Goal: Information Seeking & Learning: Learn about a topic

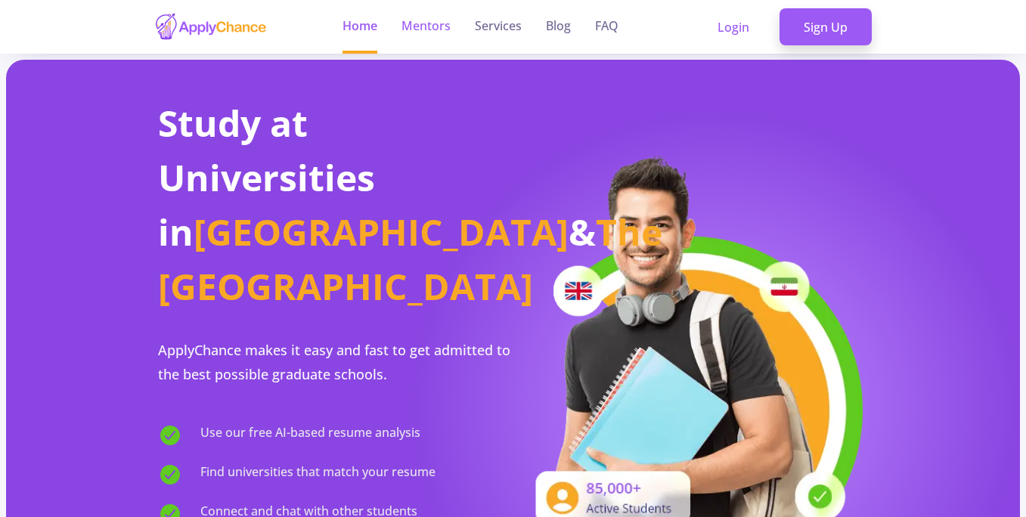
click at [425, 30] on link "Mentors" at bounding box center [425, 27] width 49 height 54
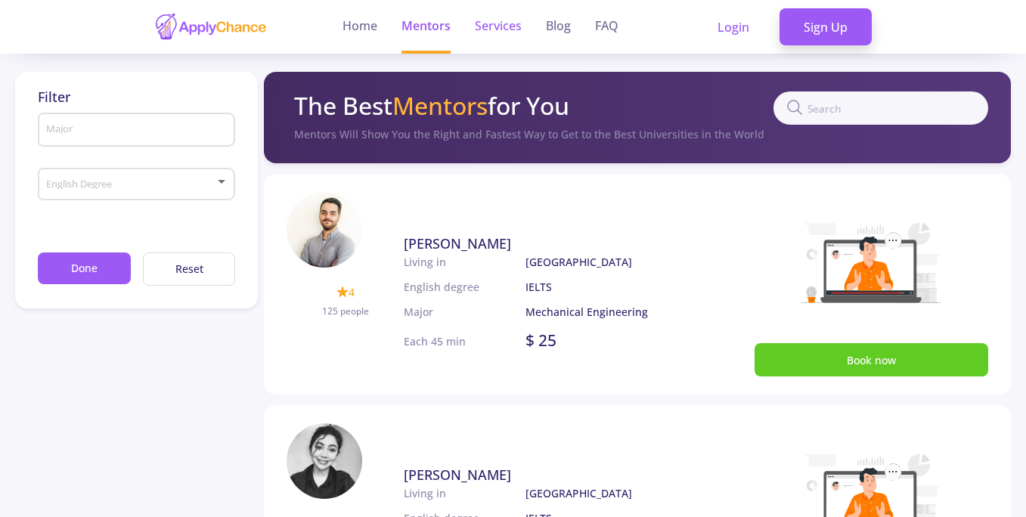
click at [495, 25] on link "Services" at bounding box center [498, 27] width 47 height 54
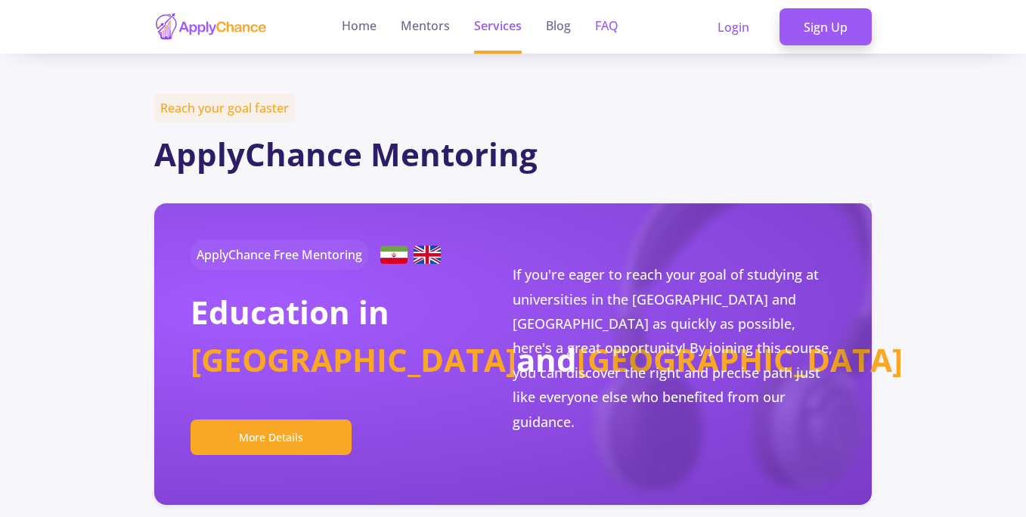
click at [604, 28] on link "FAQ" at bounding box center [606, 27] width 23 height 54
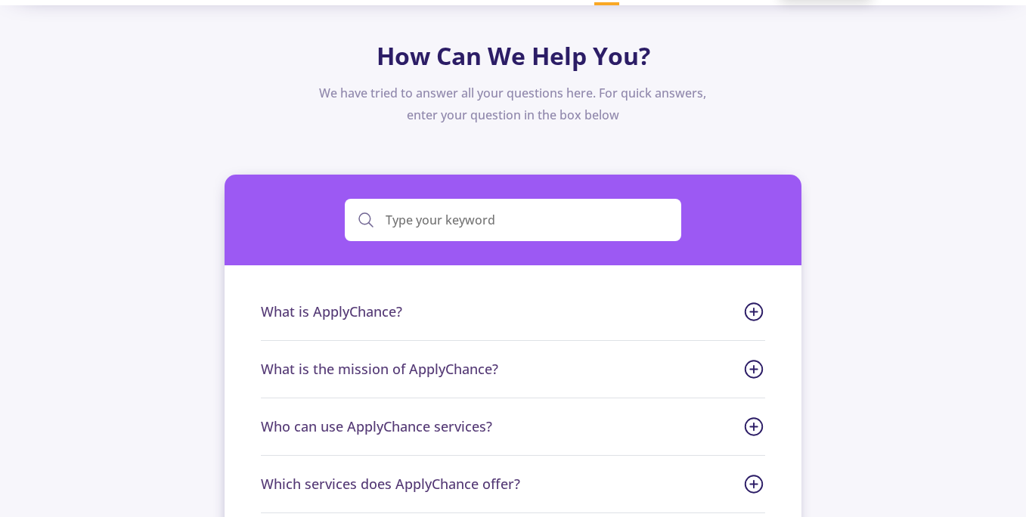
scroll to position [60, 0]
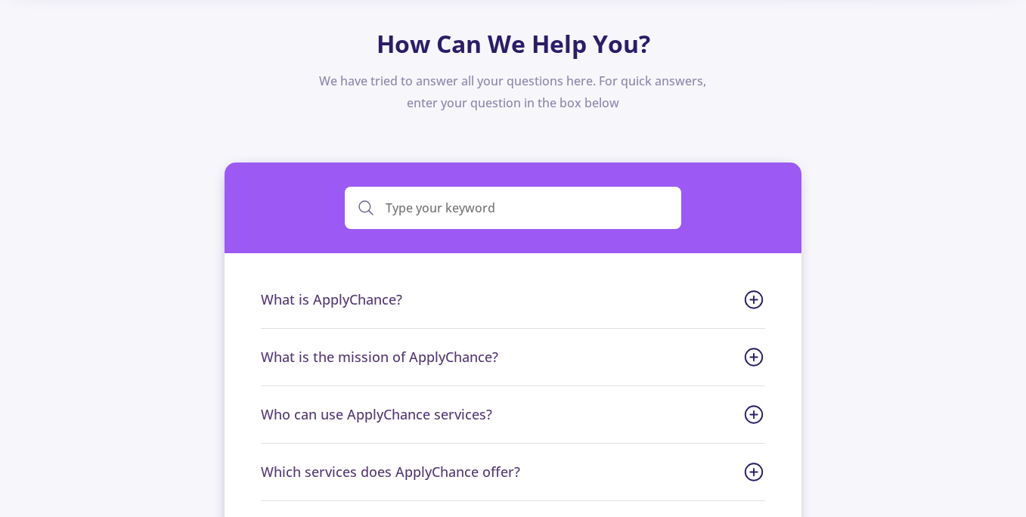
click at [395, 296] on span "What is ApplyChance?" at bounding box center [513, 300] width 504 height 20
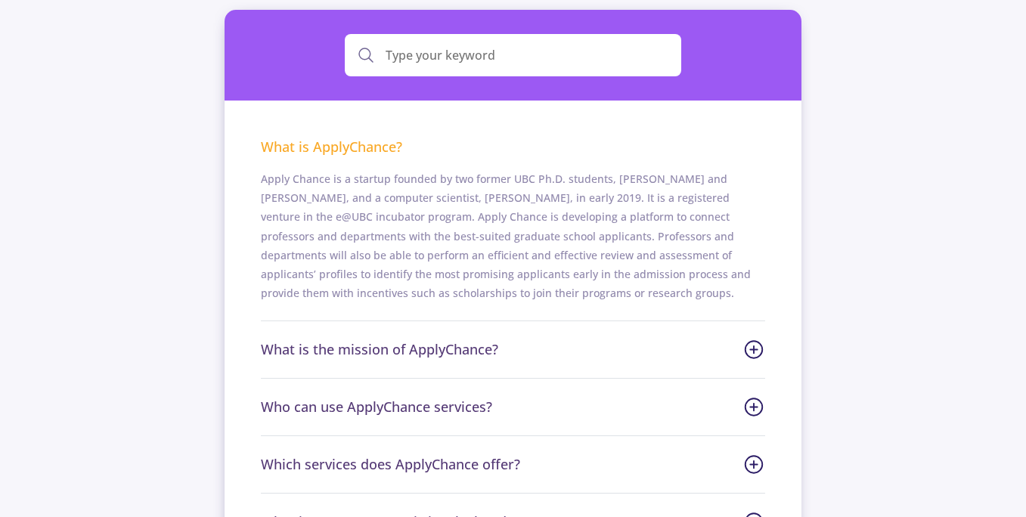
scroll to position [254, 0]
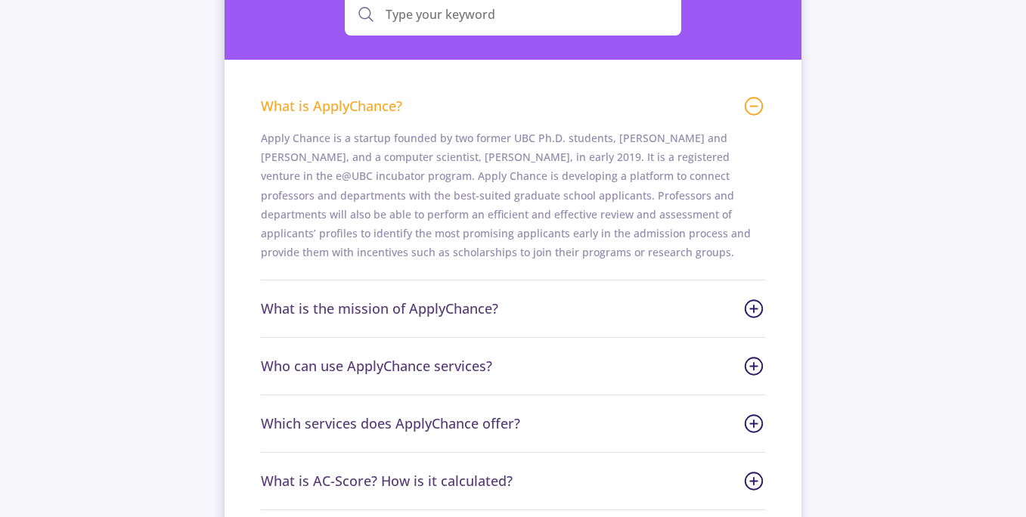
click at [472, 315] on span "What is the mission of ApplyChance?" at bounding box center [513, 309] width 504 height 20
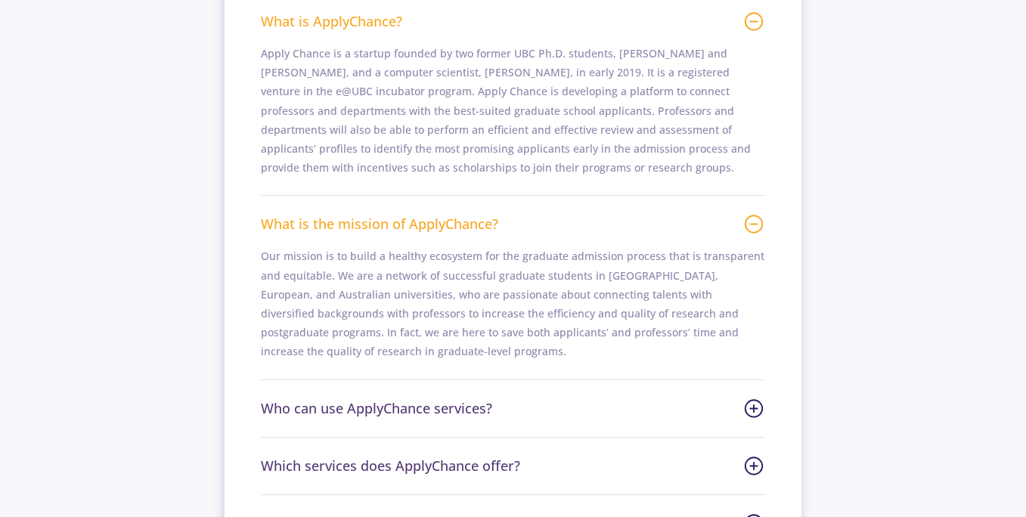
scroll to position [339, 0]
click at [456, 408] on span "Who can use ApplyChance services?" at bounding box center [513, 408] width 504 height 20
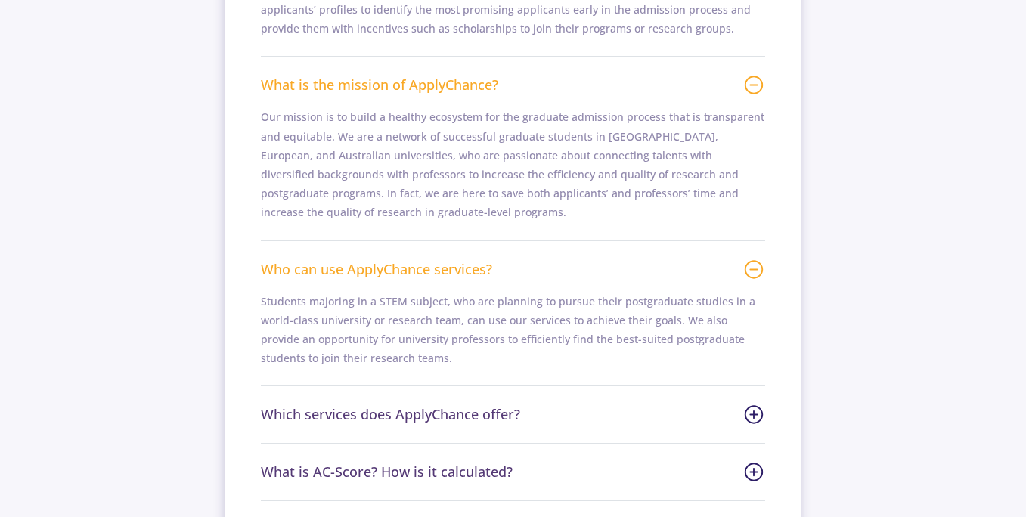
scroll to position [479, 0]
click at [455, 410] on span "Which services does ApplyChance offer?" at bounding box center [513, 414] width 504 height 20
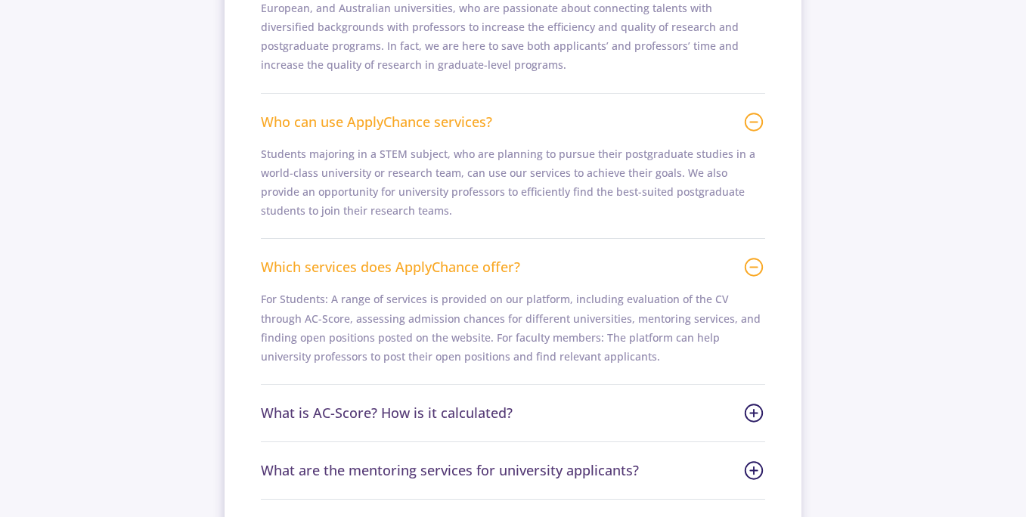
scroll to position [634, 0]
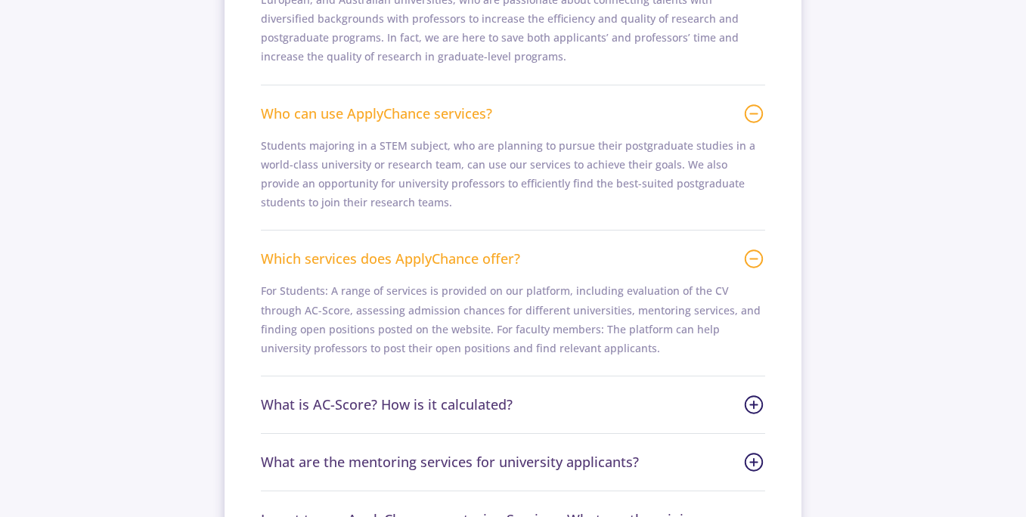
click at [500, 408] on span "What is AC-Score? How is it calculated?" at bounding box center [513, 405] width 504 height 20
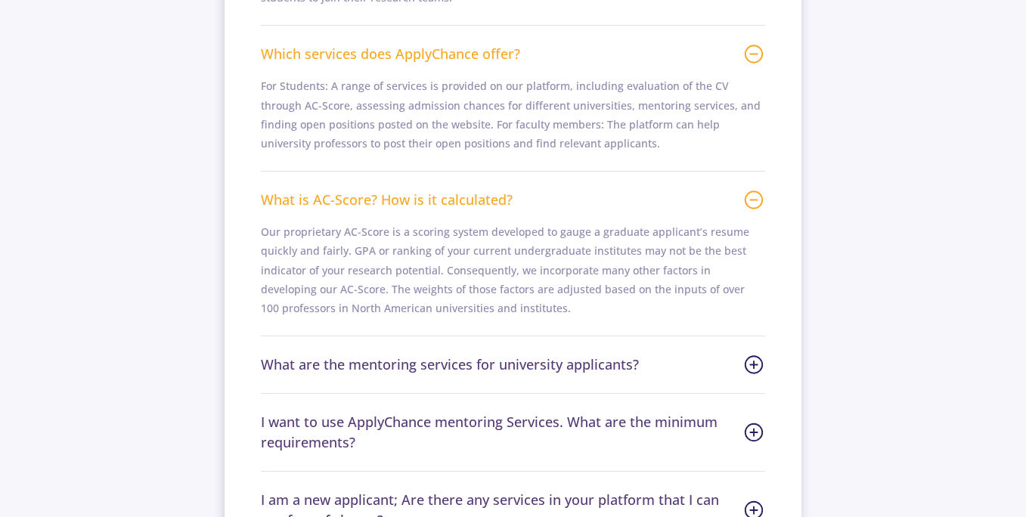
scroll to position [842, 0]
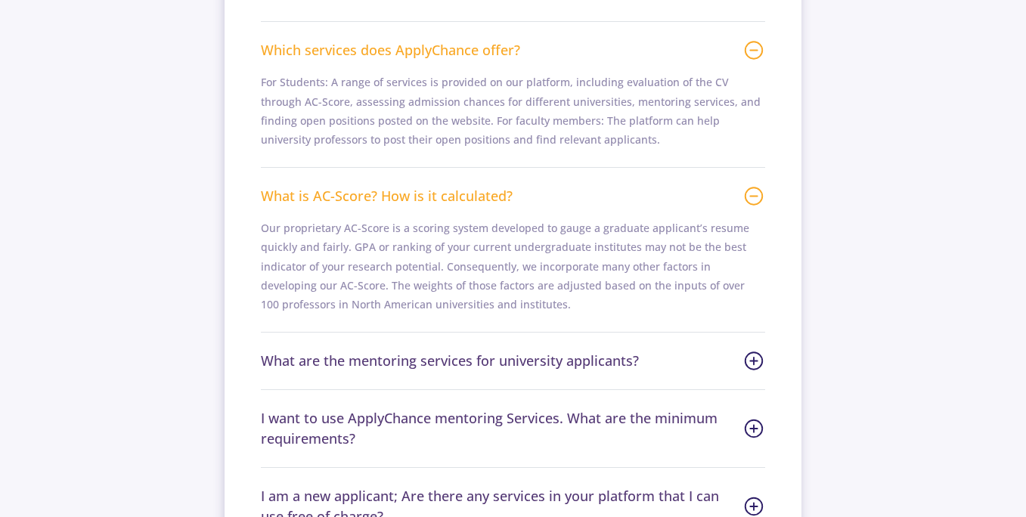
click at [516, 367] on span "What are the mentoring services for university applicants?" at bounding box center [513, 361] width 504 height 20
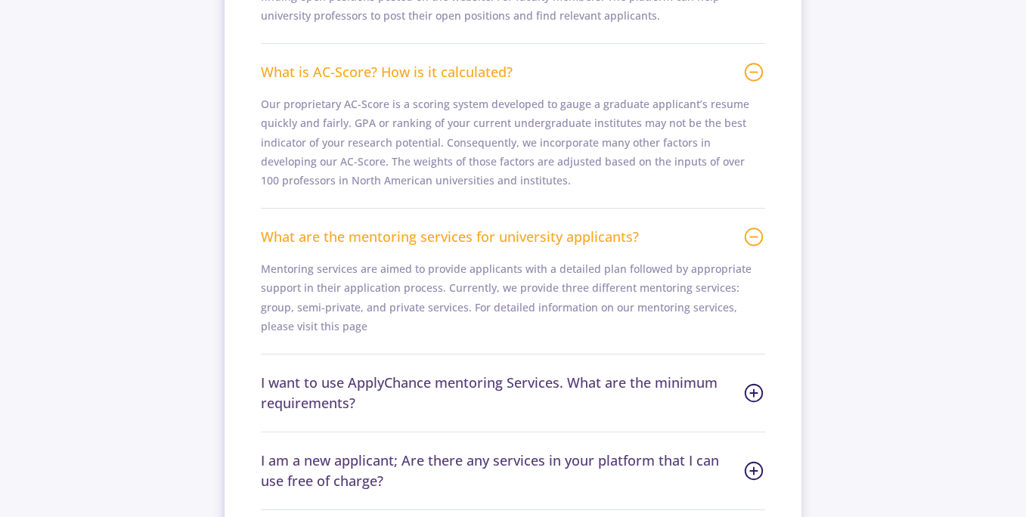
scroll to position [971, 0]
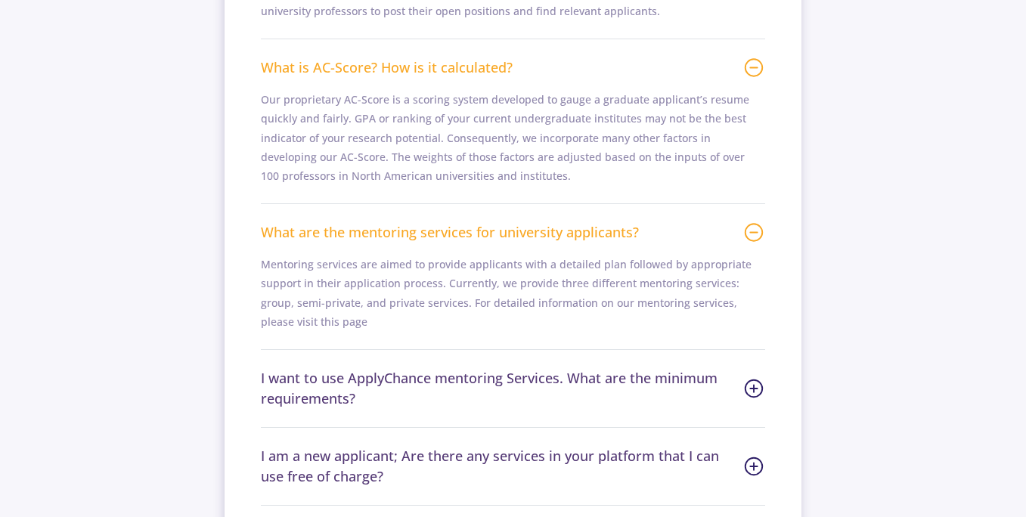
click at [513, 380] on span "I want to use ApplyChance mentoring Services. What are the minimum requirements?" at bounding box center [513, 388] width 504 height 41
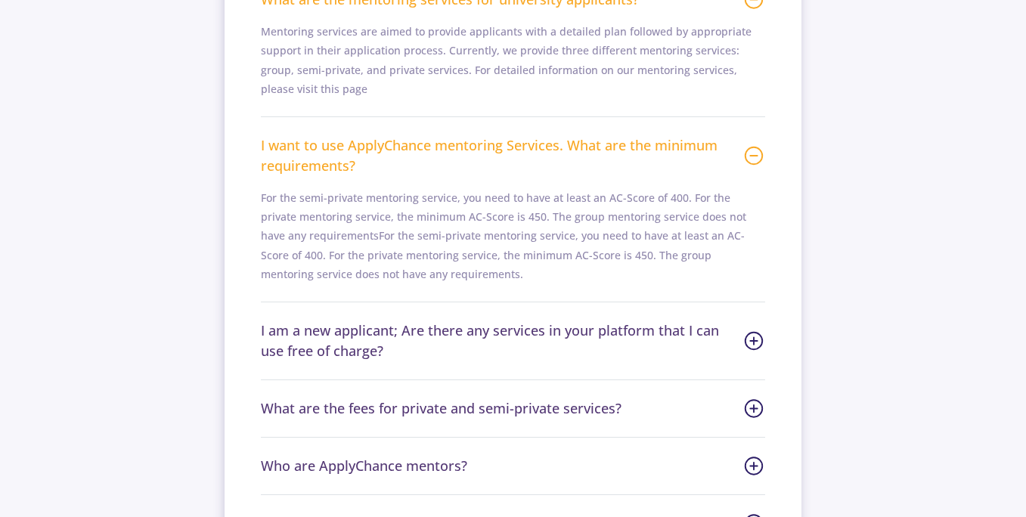
scroll to position [1263, 0]
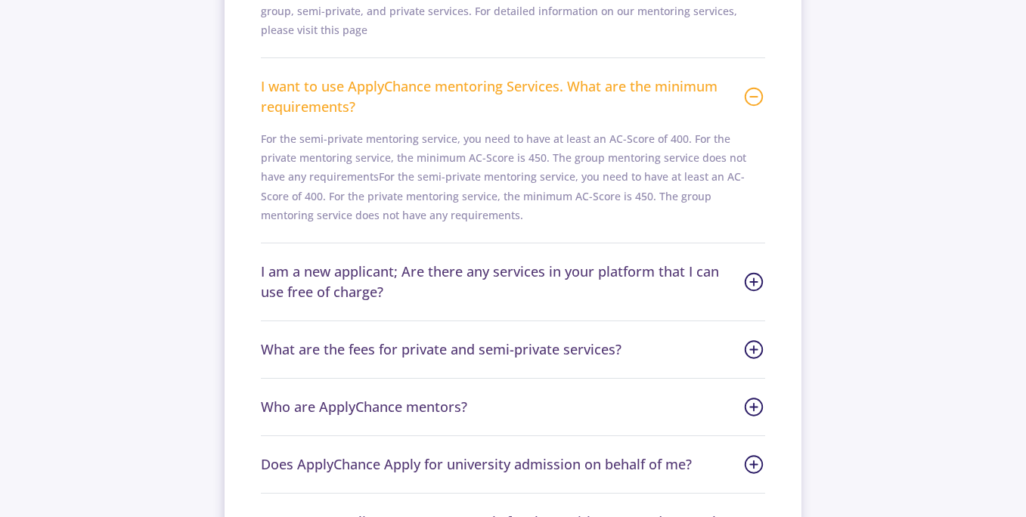
click at [546, 274] on span "I am a new applicant; Are there any services in your platform that I can use fr…" at bounding box center [513, 282] width 504 height 41
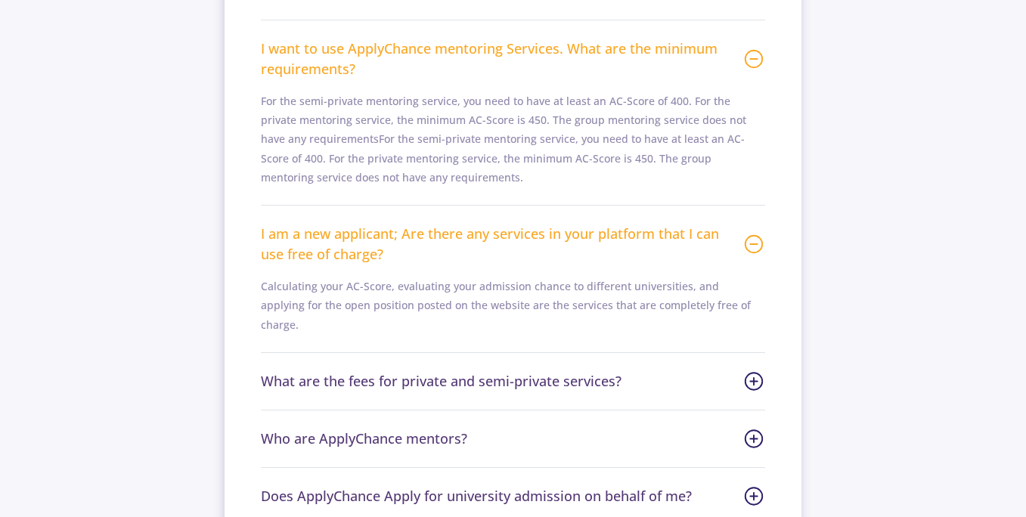
scroll to position [1302, 0]
click at [516, 370] on span "What are the fees for private and semi-private services?" at bounding box center [513, 380] width 504 height 20
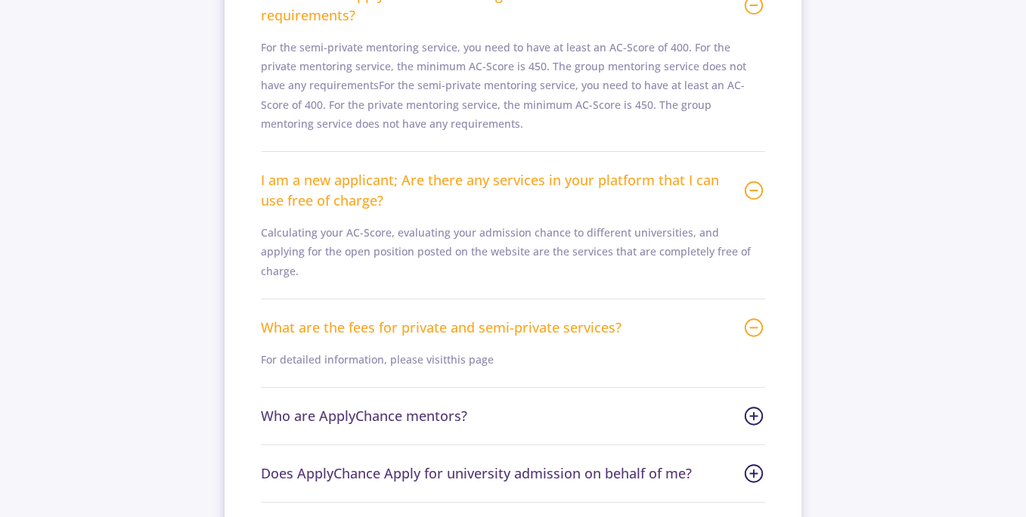
scroll to position [1384, 0]
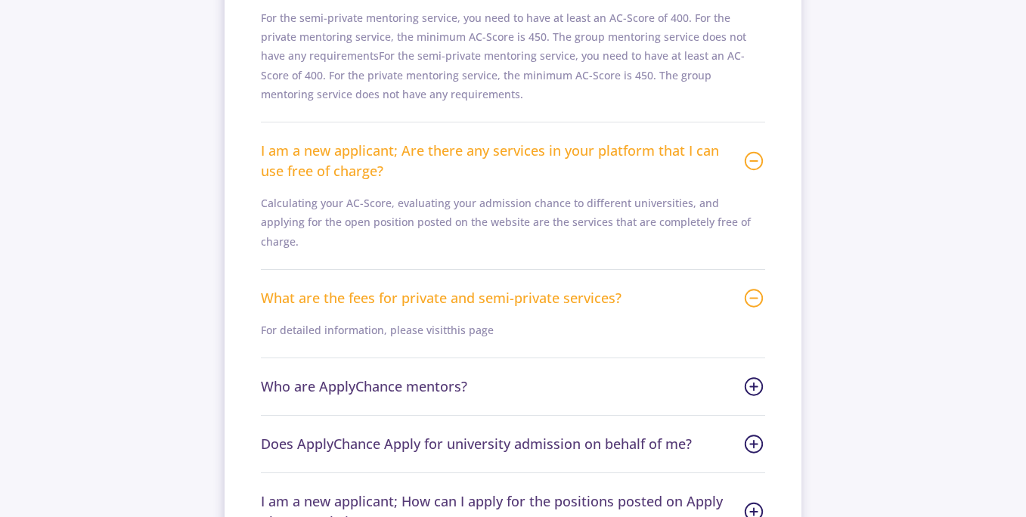
click at [451, 377] on span "Who are ApplyChance mentors?" at bounding box center [513, 387] width 504 height 20
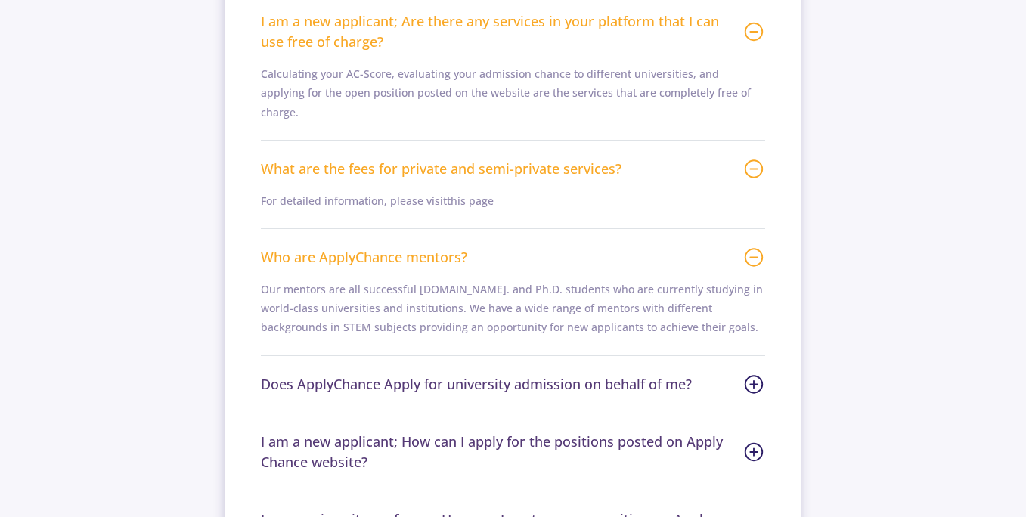
scroll to position [1539, 0]
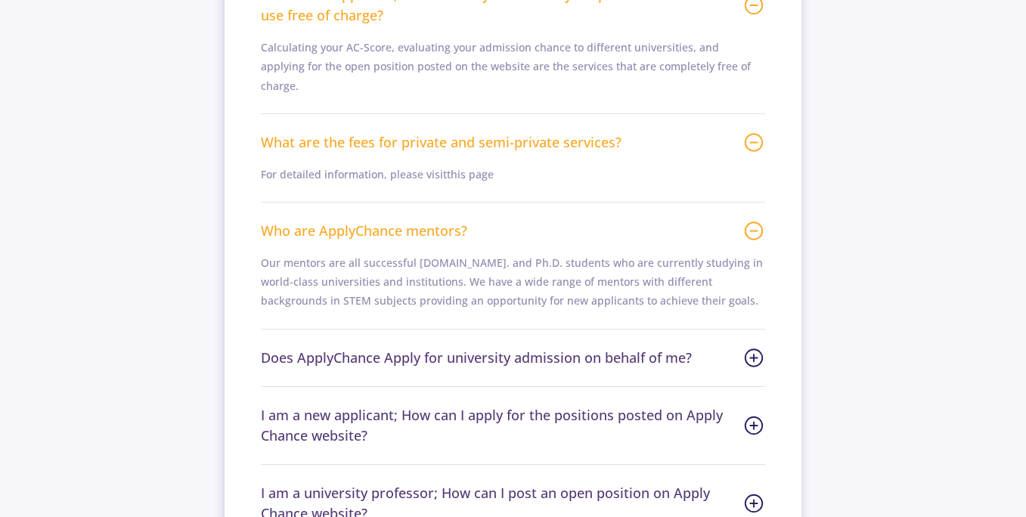
click at [457, 349] on div "Does ApplyChance Apply for university admission on behalf of me? Unfortunately,…" at bounding box center [513, 364] width 504 height 45
click at [473, 348] on span "Does ApplyChance Apply for university admission on behalf of me?" at bounding box center [513, 358] width 504 height 20
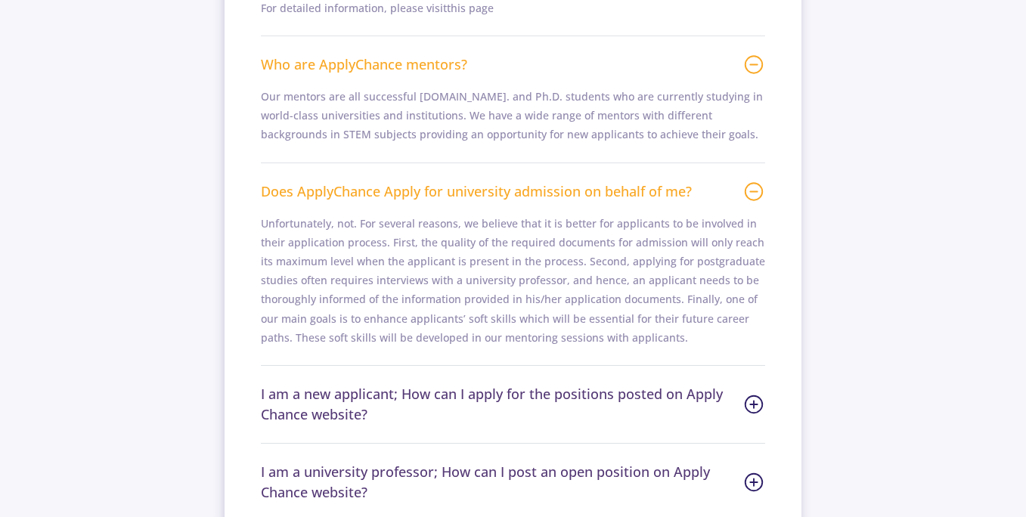
scroll to position [1708, 0]
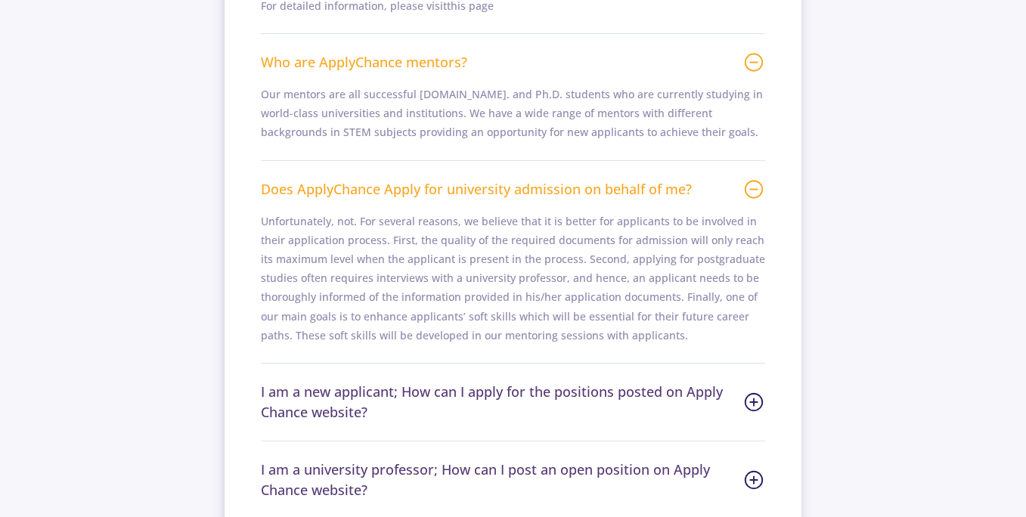
click at [451, 382] on span "I am a new applicant; How can I apply for the positions posted on Apply Chance …" at bounding box center [513, 402] width 504 height 41
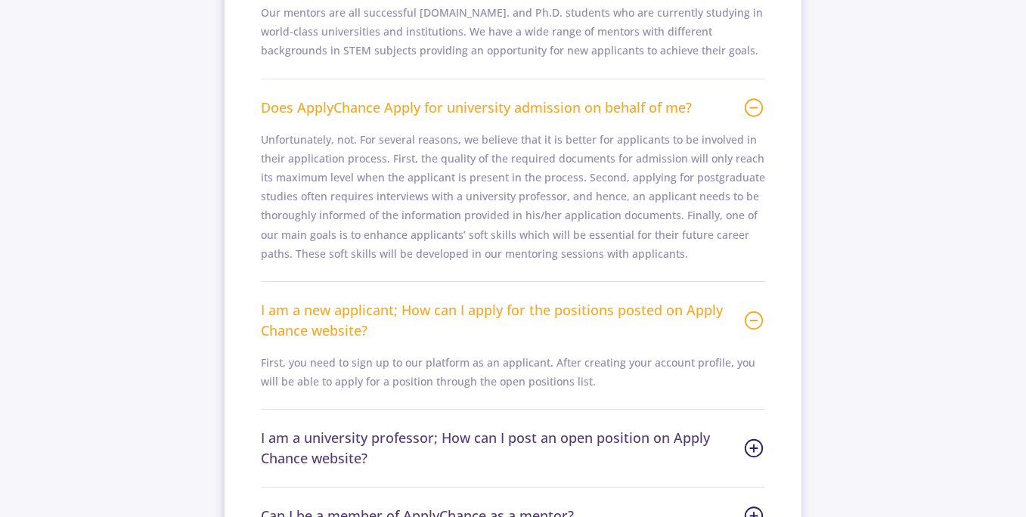
scroll to position [1815, 0]
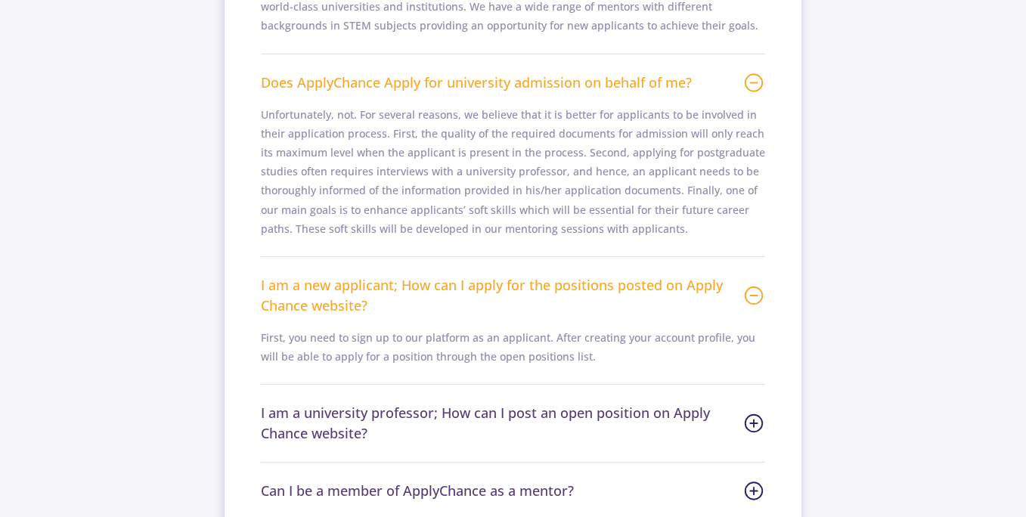
click at [439, 403] on span "I am a university professor; How can I post an open position on Apply Chance we…" at bounding box center [513, 423] width 504 height 41
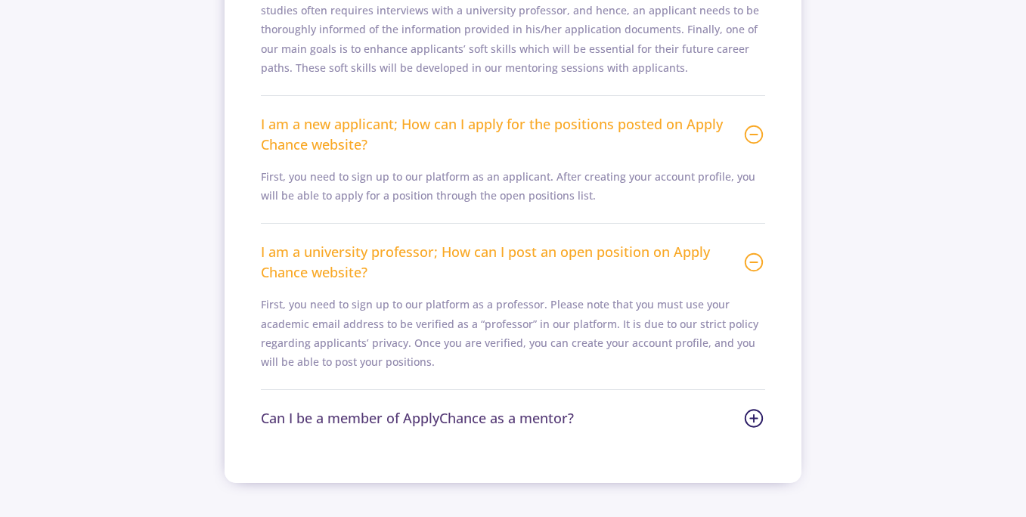
scroll to position [1982, 0]
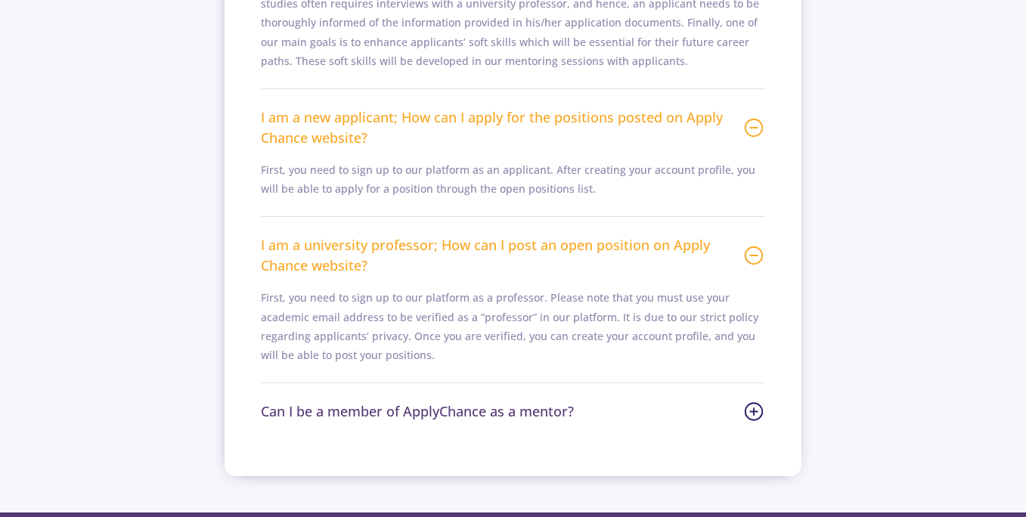
click at [439, 401] on span "Can I be a member of ApplyChance as a mentor?" at bounding box center [513, 411] width 504 height 20
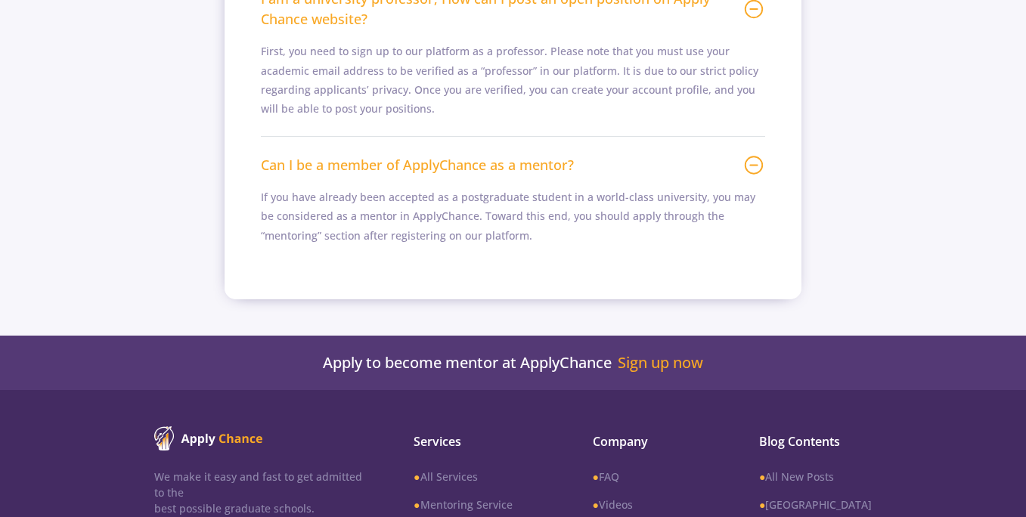
scroll to position [2163, 0]
